Goal: Find specific page/section: Find specific page/section

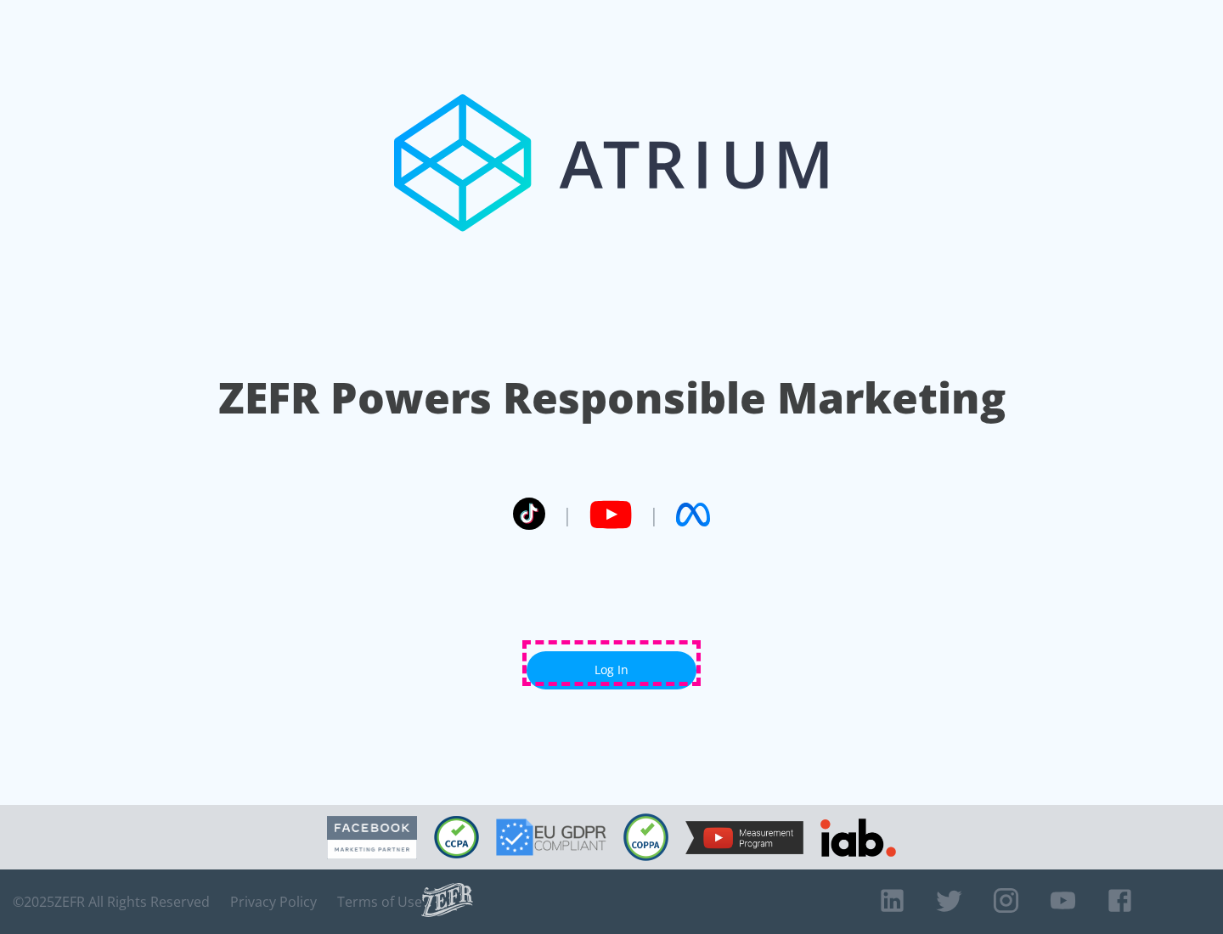
click at [611, 663] on link "Log In" at bounding box center [612, 670] width 170 height 38
